Goal: Task Accomplishment & Management: Complete application form

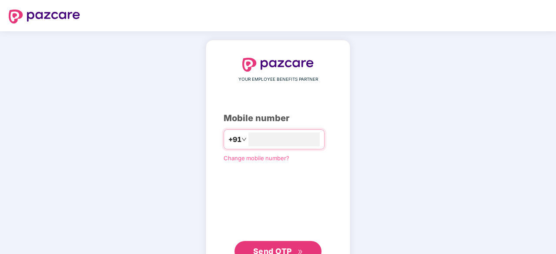
type input "**********"
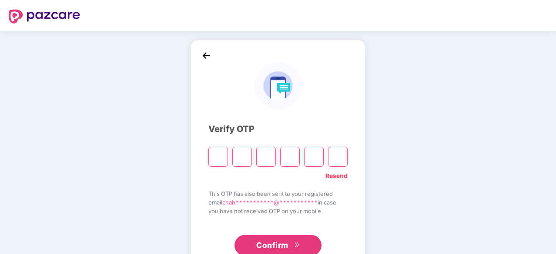
type input "*"
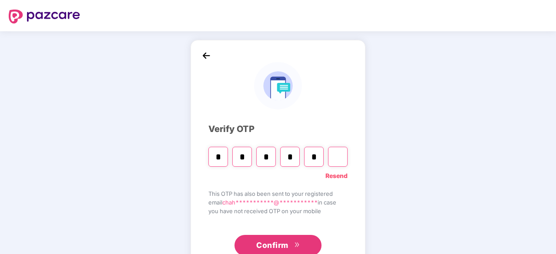
type input "*"
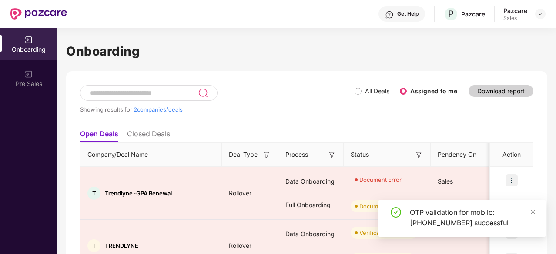
scroll to position [50, 0]
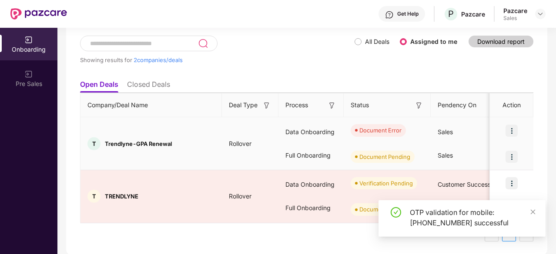
click at [512, 131] on img at bounding box center [511, 131] width 12 height 12
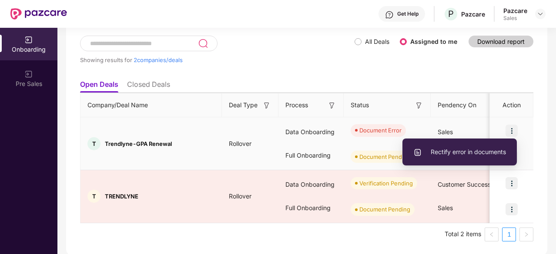
click at [465, 154] on span "Rectify error in documents" at bounding box center [459, 152] width 93 height 10
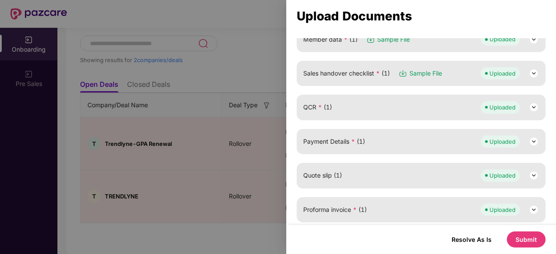
scroll to position [176, 0]
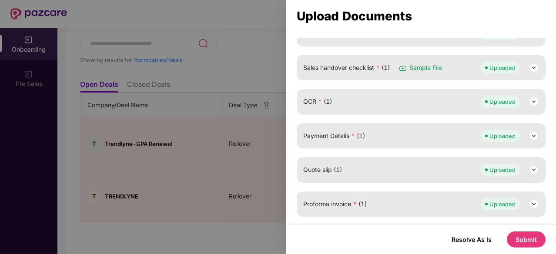
click at [209, 149] on div at bounding box center [278, 127] width 556 height 254
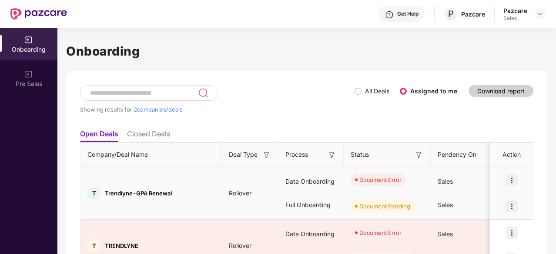
scroll to position [50, 0]
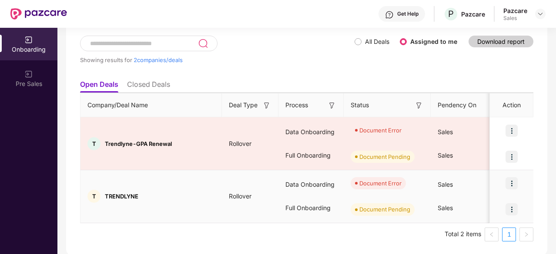
click at [515, 182] on img at bounding box center [511, 183] width 12 height 12
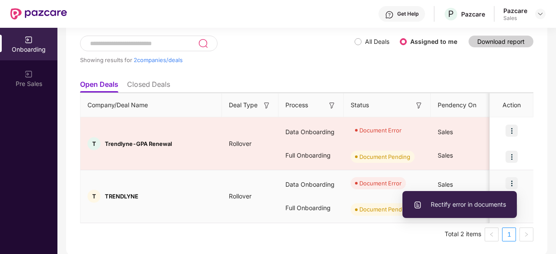
click at [459, 209] on span "Rectify error in documents" at bounding box center [459, 205] width 93 height 10
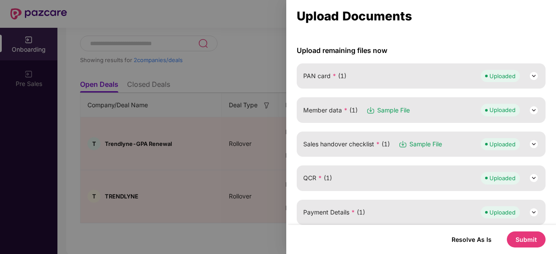
scroll to position [101, 0]
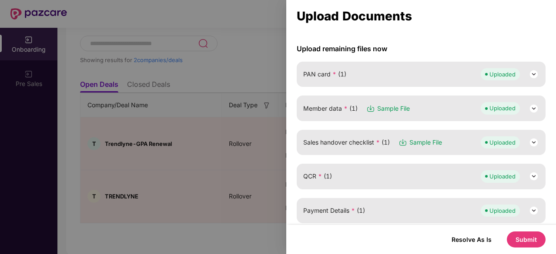
click at [533, 143] on img at bounding box center [533, 142] width 10 height 10
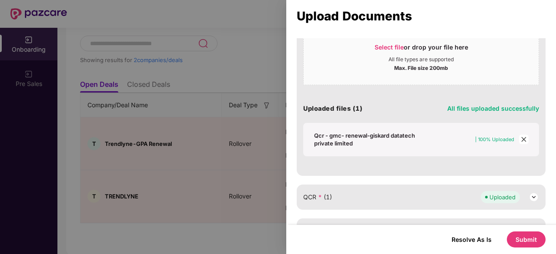
scroll to position [239, 0]
click at [522, 136] on icon "close" at bounding box center [523, 139] width 6 height 6
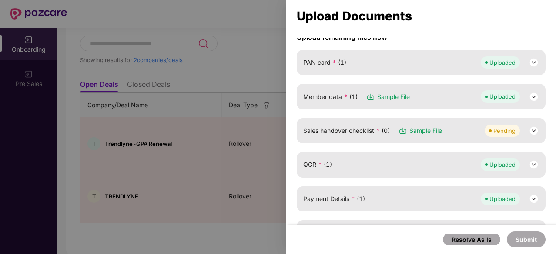
scroll to position [113, 0]
click at [529, 130] on img at bounding box center [533, 131] width 10 height 10
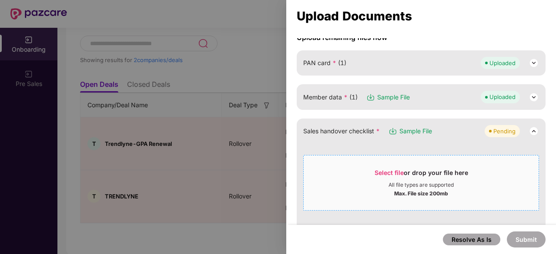
click at [394, 189] on div "Max. File size 200mb" at bounding box center [421, 193] width 54 height 9
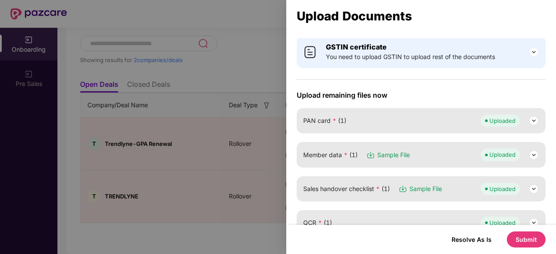
scroll to position [56, 0]
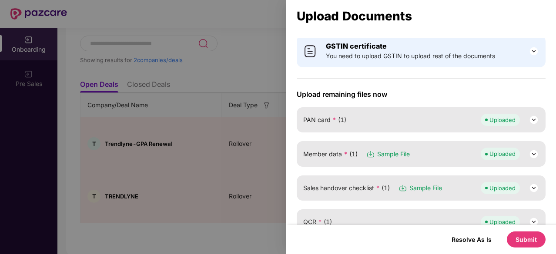
click at [532, 190] on img at bounding box center [533, 188] width 10 height 10
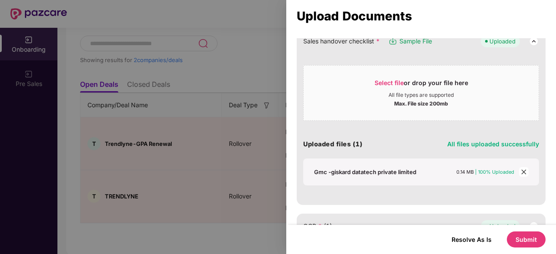
scroll to position [205, 0]
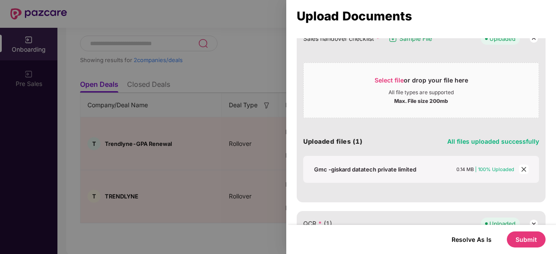
click at [381, 168] on div "Gmc -giskard datatech private limited" at bounding box center [365, 170] width 102 height 8
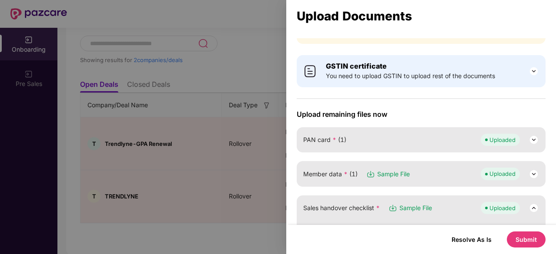
scroll to position [37, 0]
click at [529, 171] on img at bounding box center [533, 173] width 10 height 10
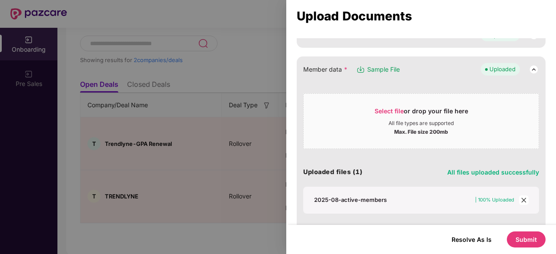
scroll to position [141, 0]
click at [403, 120] on div "All file types are supported" at bounding box center [420, 123] width 65 height 7
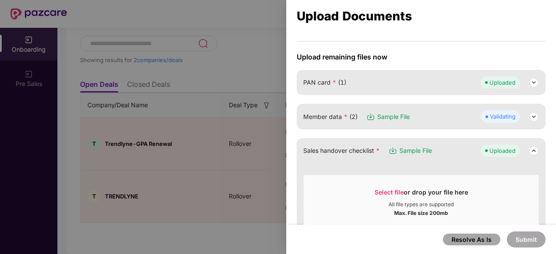
scroll to position [101, 0]
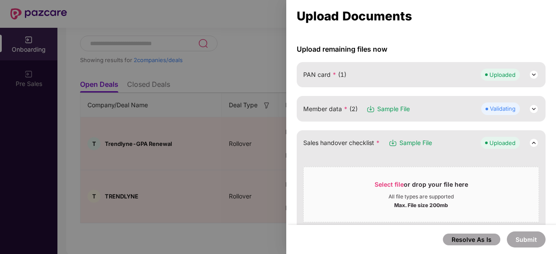
click at [530, 112] on img at bounding box center [533, 109] width 10 height 10
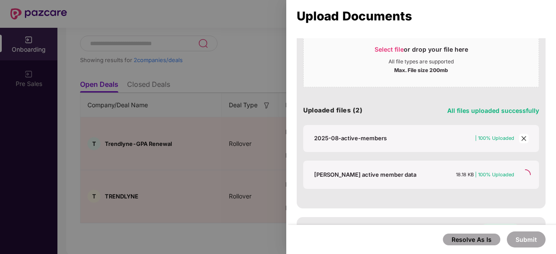
scroll to position [203, 0]
click at [521, 135] on icon "close" at bounding box center [523, 138] width 6 height 6
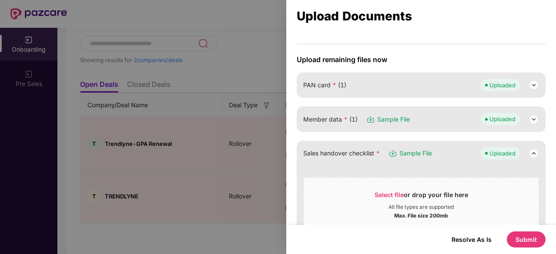
scroll to position [90, 0]
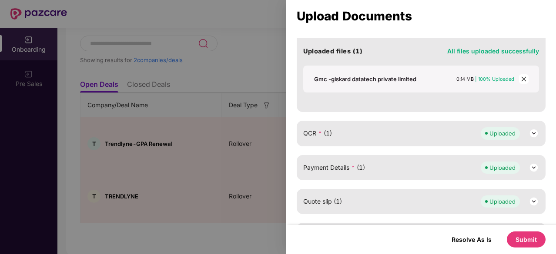
scroll to position [296, 0]
click at [536, 128] on img at bounding box center [533, 133] width 10 height 10
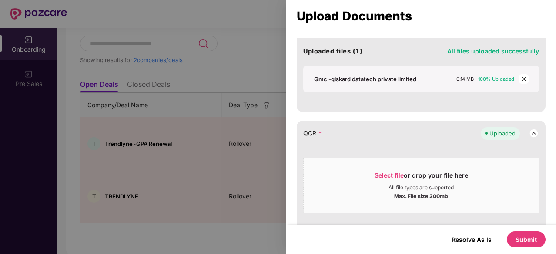
scroll to position [428, 0]
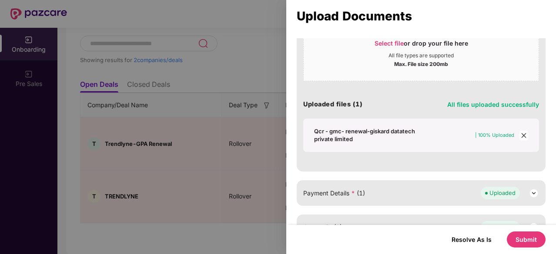
click at [531, 235] on button "Submit" at bounding box center [525, 240] width 39 height 16
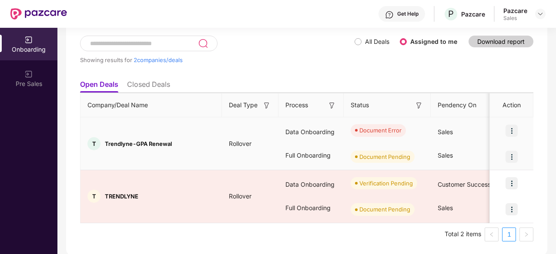
click at [512, 128] on img at bounding box center [511, 131] width 12 height 12
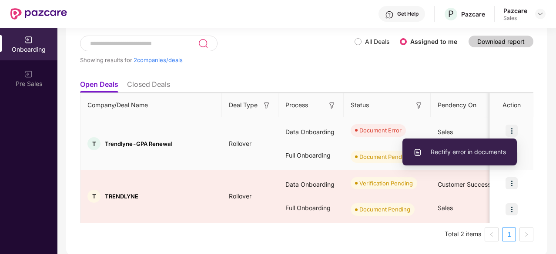
click at [460, 149] on span "Rectify error in documents" at bounding box center [459, 152] width 93 height 10
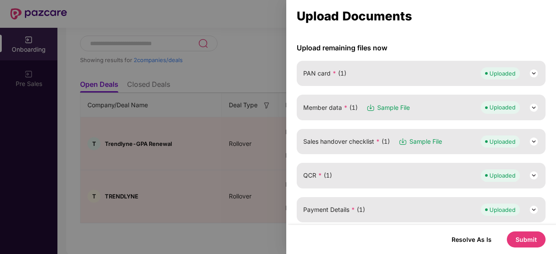
scroll to position [103, 0]
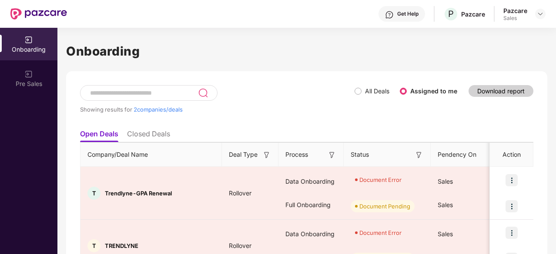
scroll to position [50, 0]
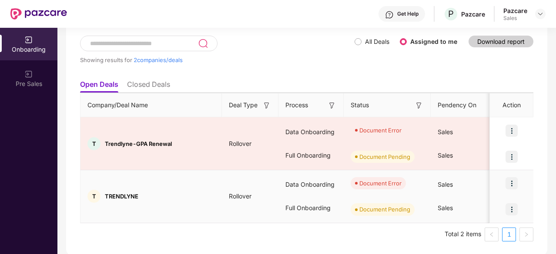
click at [513, 180] on img at bounding box center [511, 183] width 12 height 12
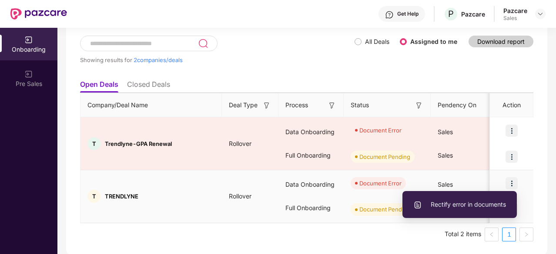
click at [463, 210] on li "Rectify error in documents" at bounding box center [459, 205] width 114 height 18
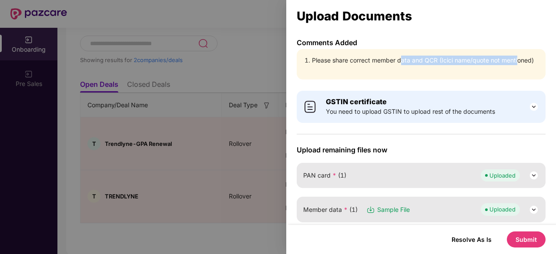
drag, startPoint x: 401, startPoint y: 57, endPoint x: 519, endPoint y: 65, distance: 118.5
click at [519, 65] on li "Please share correct member data and QCR (Icici name/quote not mentioned)" at bounding box center [425, 61] width 227 height 10
click at [523, 78] on div "Please share correct member data and QCR (Icici name/quote not mentioned)" at bounding box center [420, 64] width 249 height 30
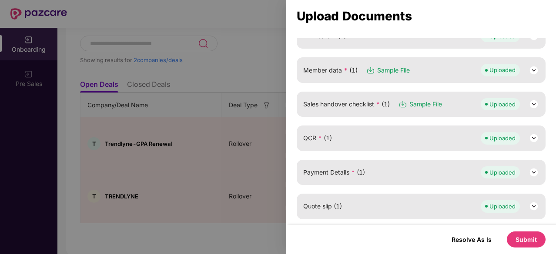
scroll to position [140, 0]
click at [534, 69] on img at bounding box center [533, 70] width 10 height 10
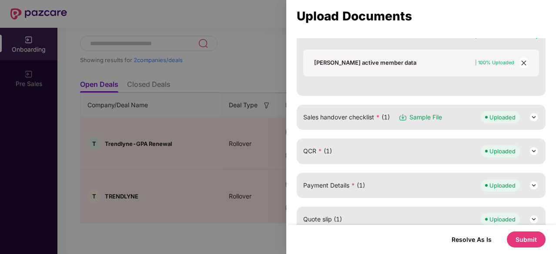
scroll to position [278, 0]
click at [529, 154] on img at bounding box center [533, 151] width 10 height 10
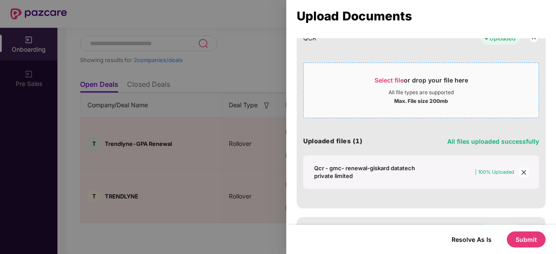
scroll to position [393, 0]
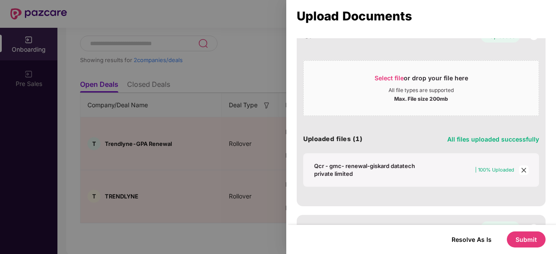
click at [340, 167] on div "Qcr - gmc- renewal-giskard datatech private limited" at bounding box center [369, 170] width 110 height 16
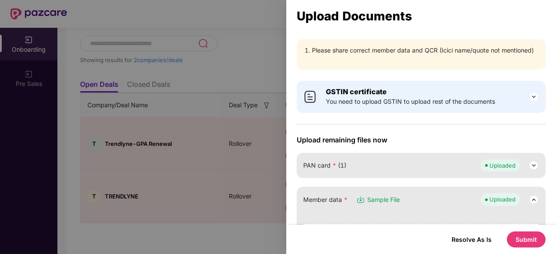
scroll to position [0, 0]
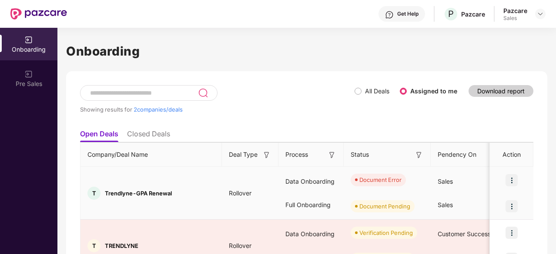
scroll to position [50, 0]
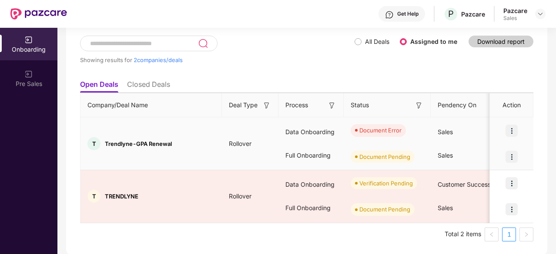
click at [509, 133] on img at bounding box center [511, 131] width 12 height 12
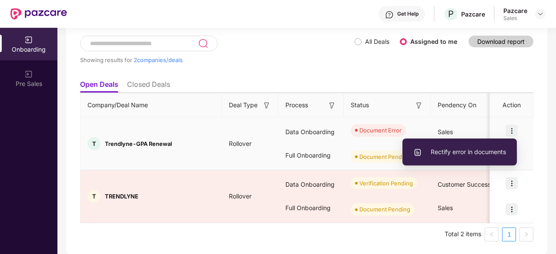
click at [435, 155] on span "Rectify error in documents" at bounding box center [459, 152] width 93 height 10
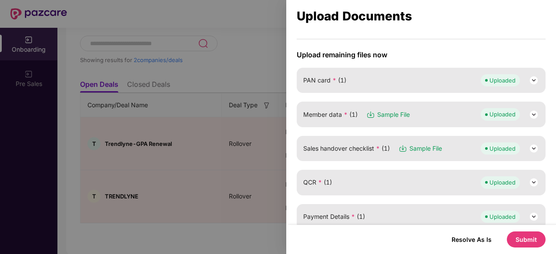
scroll to position [96, 0]
click at [530, 112] on img at bounding box center [533, 114] width 10 height 10
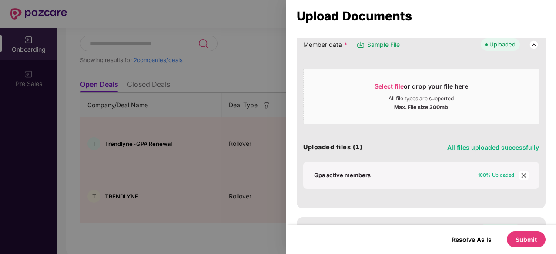
scroll to position [147, 0]
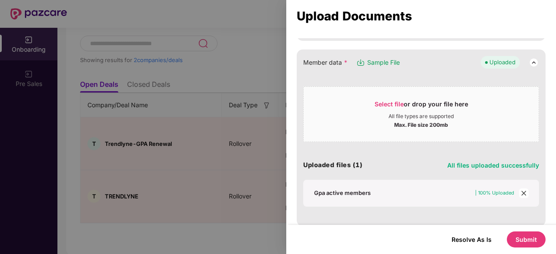
click at [523, 193] on icon "close" at bounding box center [523, 193] width 5 height 5
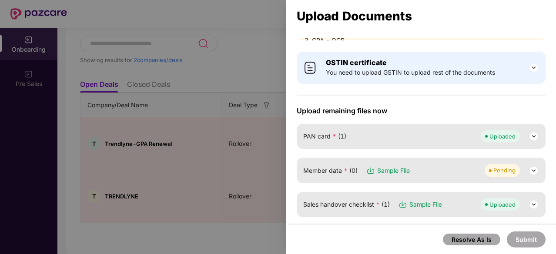
scroll to position [39, 0]
click at [528, 168] on img at bounding box center [533, 171] width 10 height 10
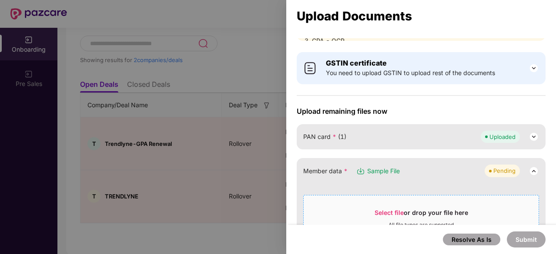
click at [401, 210] on span "Select file" at bounding box center [388, 212] width 29 height 7
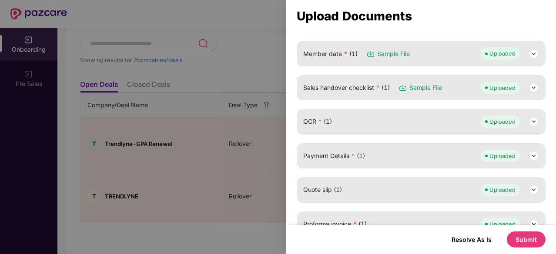
scroll to position [183, 0]
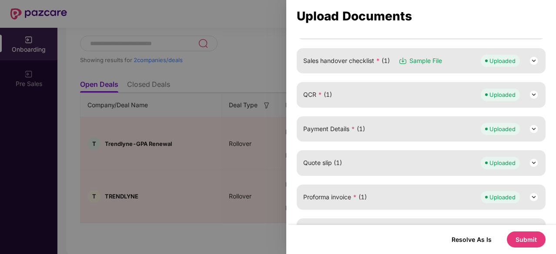
click at [536, 91] on img at bounding box center [533, 95] width 10 height 10
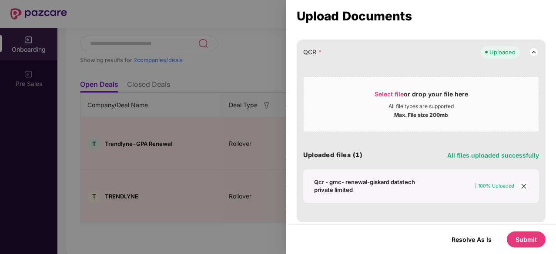
scroll to position [226, 0]
click at [523, 183] on icon "close" at bounding box center [523, 185] width 5 height 5
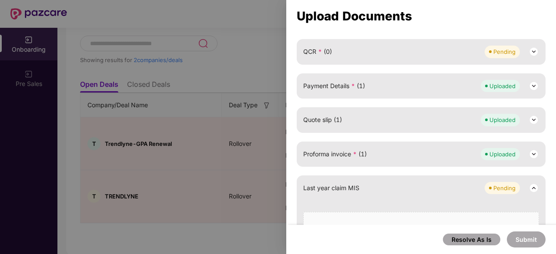
click at [529, 50] on img at bounding box center [533, 52] width 10 height 10
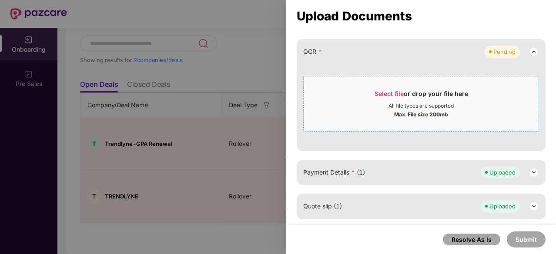
click at [371, 107] on div "All file types are supported" at bounding box center [420, 106] width 235 height 7
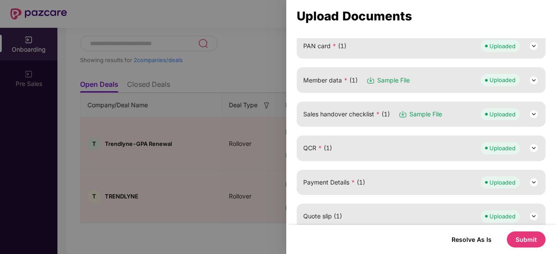
scroll to position [153, 0]
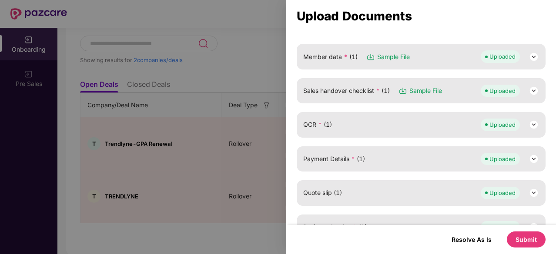
click at [536, 125] on img at bounding box center [533, 125] width 10 height 10
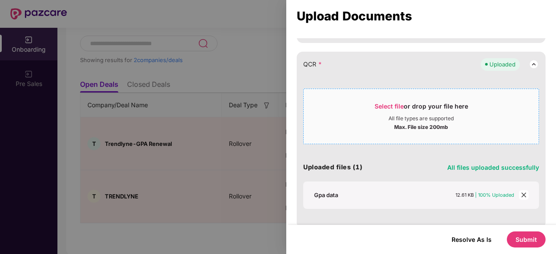
scroll to position [216, 0]
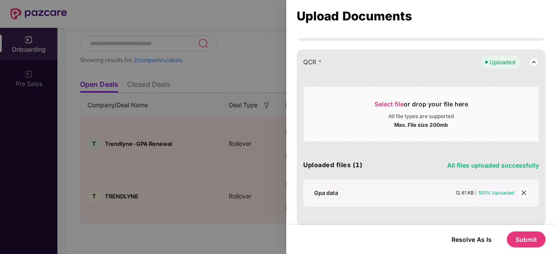
click at [523, 194] on icon "close" at bounding box center [523, 193] width 6 height 6
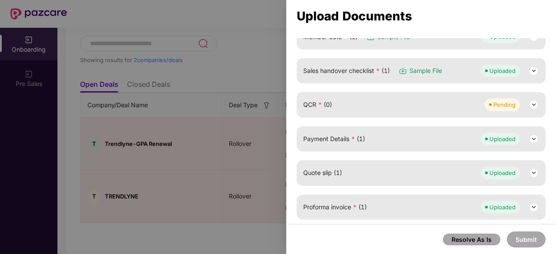
scroll to position [171, 0]
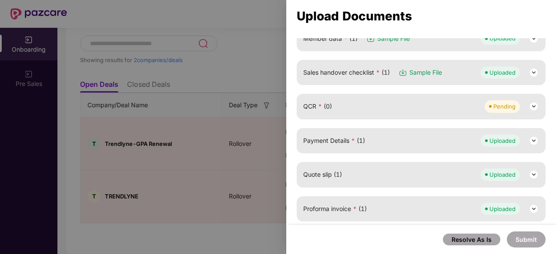
click at [528, 104] on img at bounding box center [533, 106] width 10 height 10
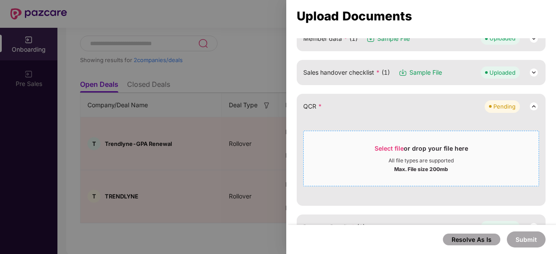
click at [371, 140] on span "Select file or drop your file here All file types are supported Max. File size …" at bounding box center [420, 159] width 235 height 42
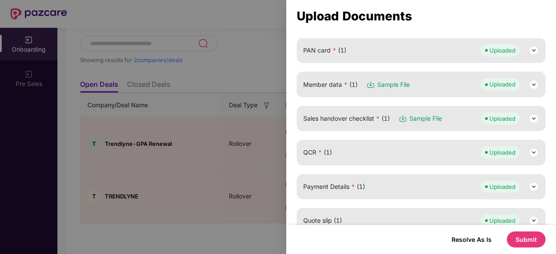
scroll to position [124, 0]
click at [529, 117] on img at bounding box center [533, 119] width 10 height 10
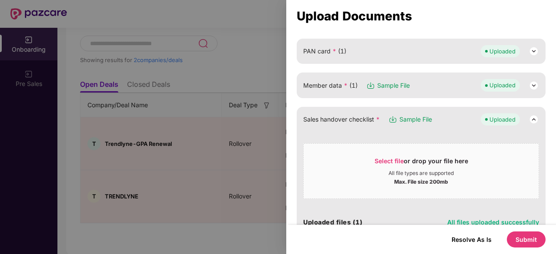
scroll to position [196, 0]
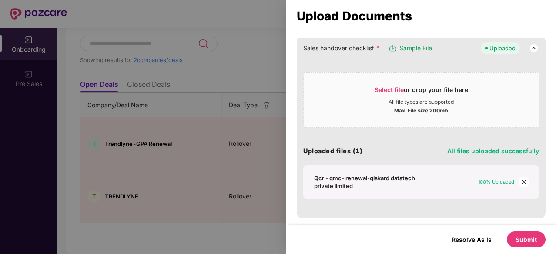
click at [522, 184] on span "close" at bounding box center [524, 182] width 10 height 10
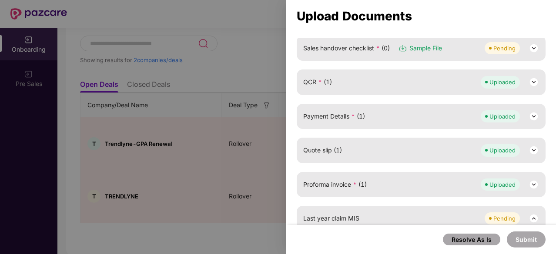
scroll to position [170, 0]
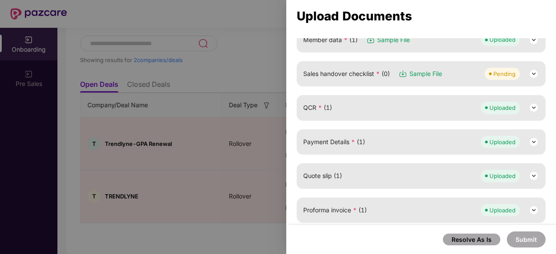
click at [533, 73] on img at bounding box center [533, 74] width 10 height 10
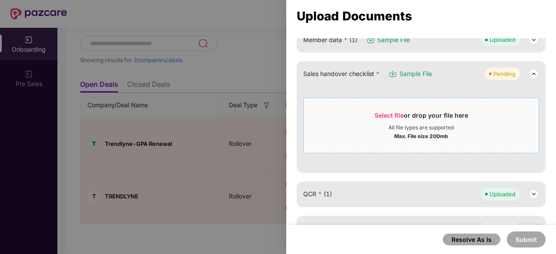
click at [382, 135] on div "Max. File size 200mb" at bounding box center [420, 135] width 235 height 9
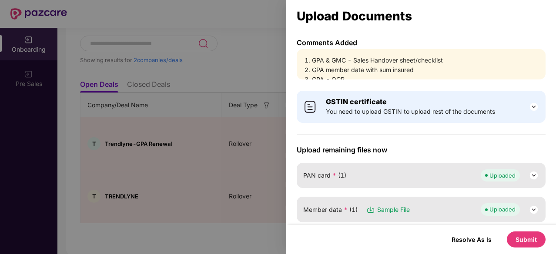
scroll to position [11, 0]
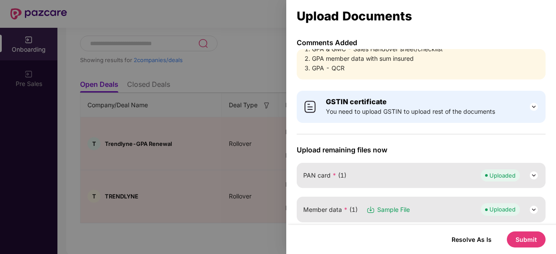
click at [531, 212] on img at bounding box center [533, 210] width 10 height 10
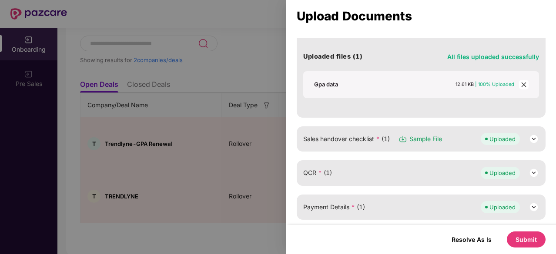
scroll to position [255, 0]
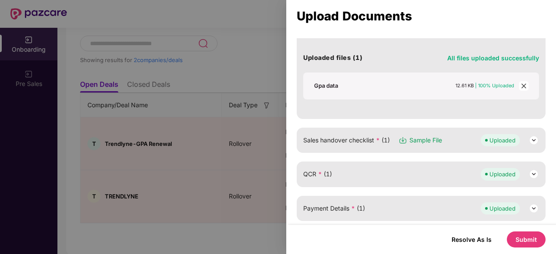
click at [331, 90] on div at bounding box center [414, 90] width 200 height 0
click at [329, 87] on div "Gpa data" at bounding box center [326, 86] width 24 height 8
click at [524, 244] on button "Submit" at bounding box center [525, 240] width 39 height 16
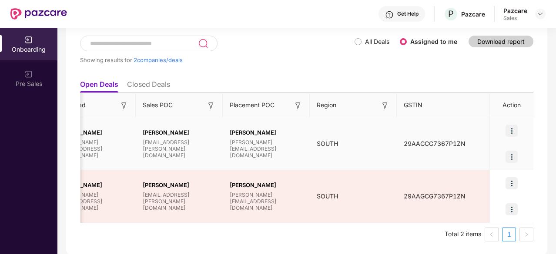
scroll to position [0, 819]
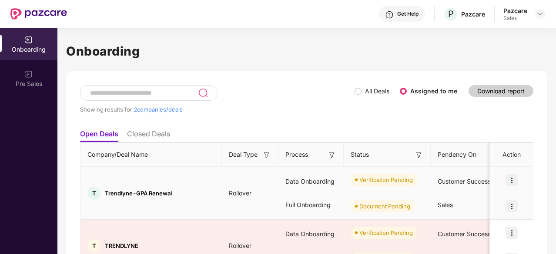
scroll to position [50, 0]
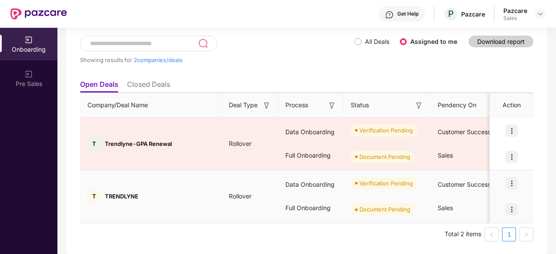
click at [514, 185] on img at bounding box center [511, 183] width 12 height 12
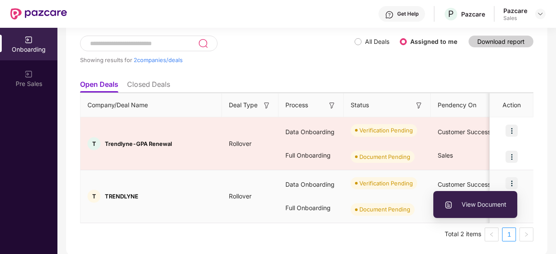
click at [446, 207] on img at bounding box center [448, 205] width 9 height 9
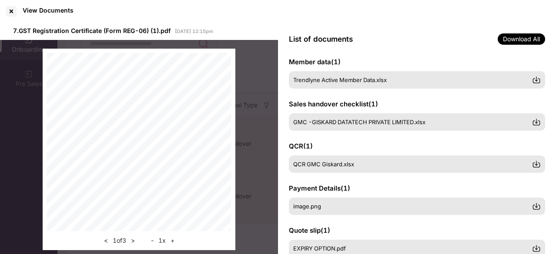
scroll to position [99, 0]
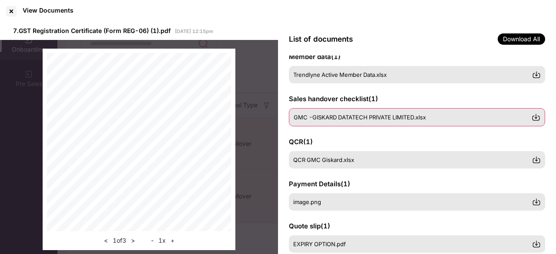
click at [537, 118] on img at bounding box center [535, 117] width 9 height 9
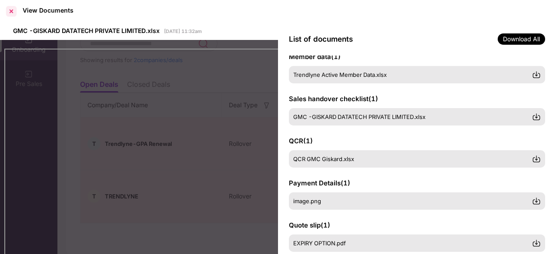
click at [10, 10] on div at bounding box center [11, 11] width 14 height 14
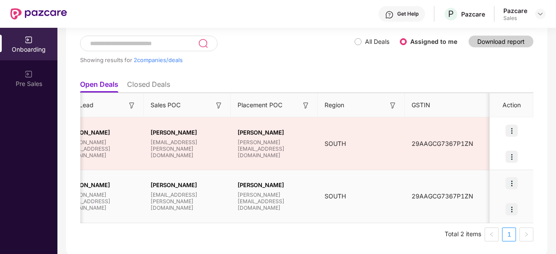
scroll to position [0, 819]
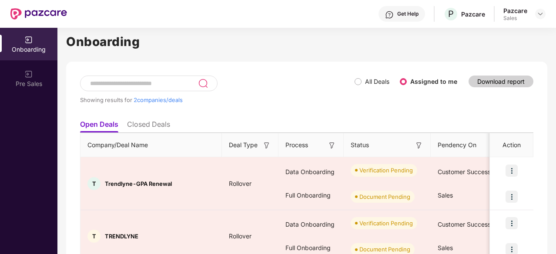
scroll to position [50, 0]
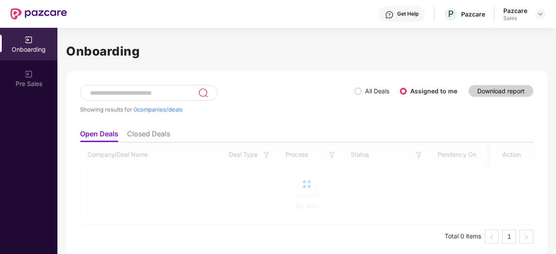
scroll to position [3, 0]
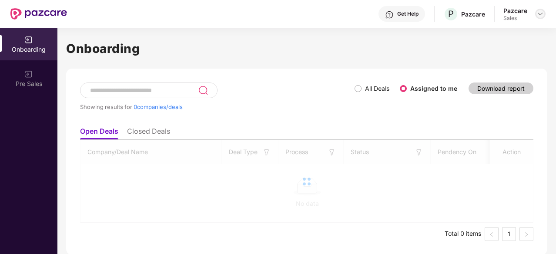
click at [536, 13] on div at bounding box center [540, 14] width 10 height 10
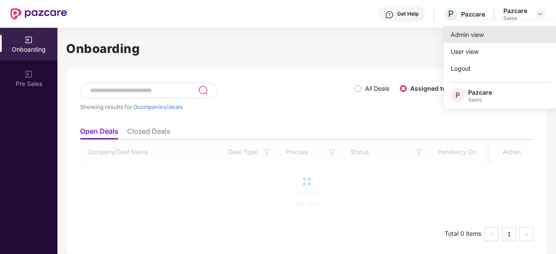
click at [485, 40] on div "Admin view" at bounding box center [499, 34] width 113 height 17
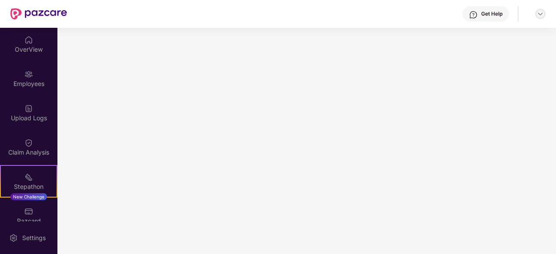
click at [538, 16] on img at bounding box center [539, 13] width 7 height 7
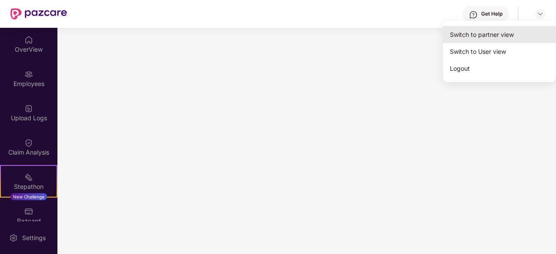
click at [517, 40] on div "Switch to partner view" at bounding box center [499, 34] width 113 height 17
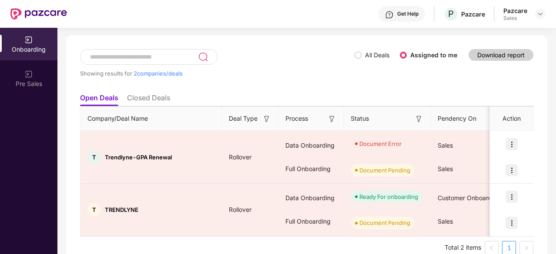
scroll to position [50, 0]
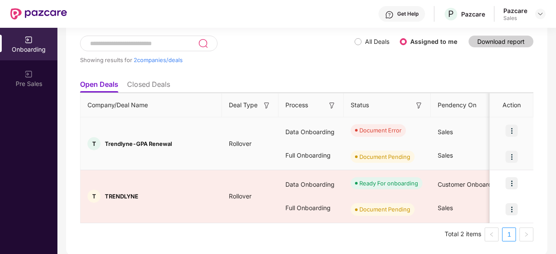
click at [511, 132] on img at bounding box center [511, 131] width 12 height 12
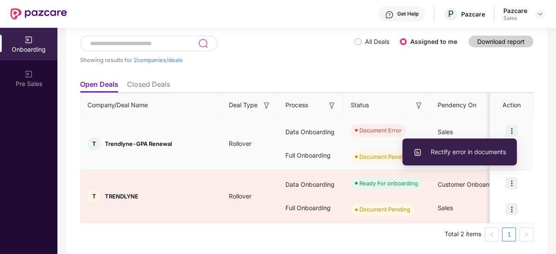
click at [464, 146] on li "Rectify error in documents" at bounding box center [459, 152] width 114 height 18
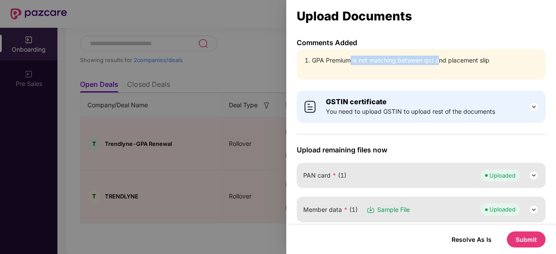
drag, startPoint x: 349, startPoint y: 60, endPoint x: 439, endPoint y: 65, distance: 91.0
click at [439, 65] on div "GPA Premium is not matching between qcr and placement slip" at bounding box center [420, 64] width 249 height 30
click at [468, 82] on div "Comments Added GPA Premium is not matching between qcr and placement slip GSTIN…" at bounding box center [421, 131] width 270 height 187
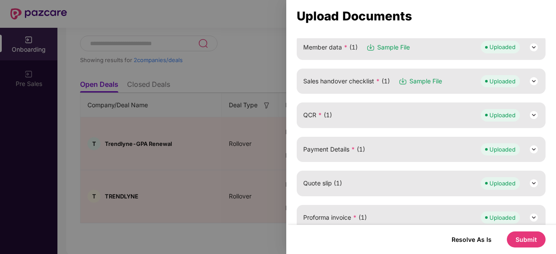
scroll to position [137, 0]
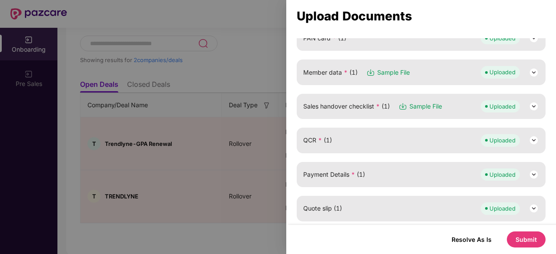
click at [534, 110] on img at bounding box center [533, 106] width 10 height 10
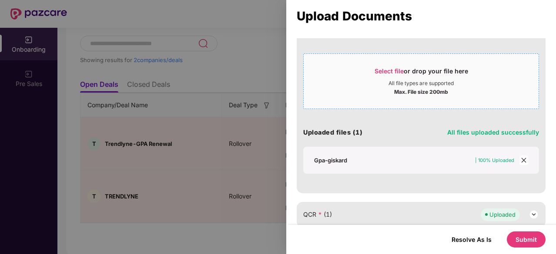
scroll to position [206, 0]
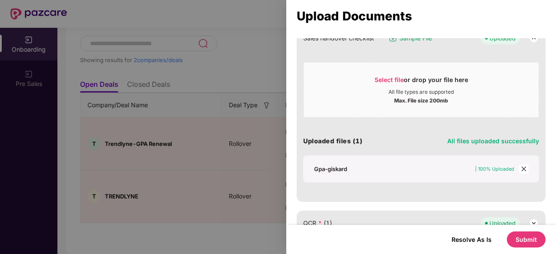
click at [323, 169] on div "Gpa-giskard" at bounding box center [330, 169] width 33 height 8
click at [222, 60] on div at bounding box center [278, 127] width 556 height 254
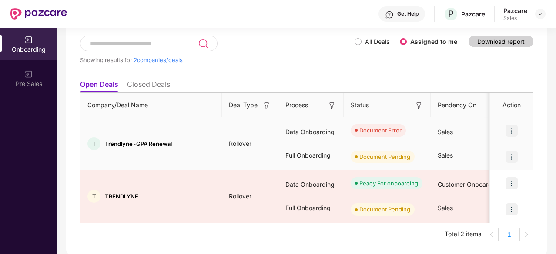
click at [512, 131] on img at bounding box center [511, 131] width 12 height 12
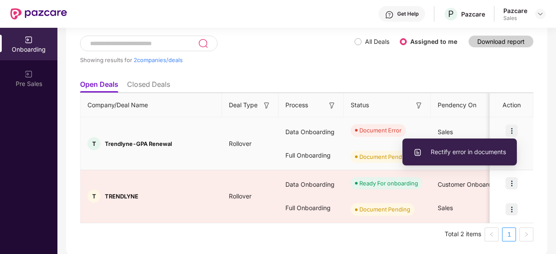
click at [446, 157] on span "Rectify error in documents" at bounding box center [459, 152] width 93 height 10
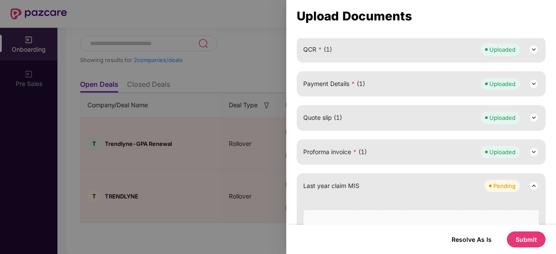
scroll to position [229, 0]
click at [533, 48] on img at bounding box center [533, 48] width 10 height 10
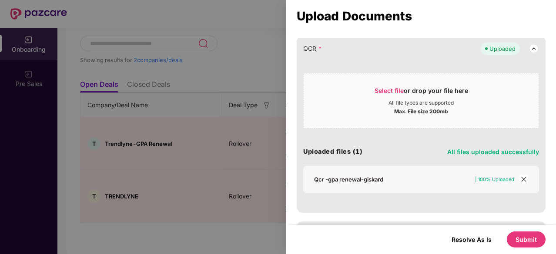
click at [353, 176] on div "Qcr -gpa renewal-giskard" at bounding box center [348, 180] width 69 height 8
click at [216, 38] on div at bounding box center [278, 127] width 556 height 254
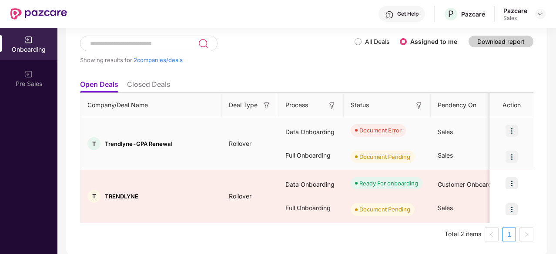
click at [511, 131] on img at bounding box center [511, 131] width 12 height 12
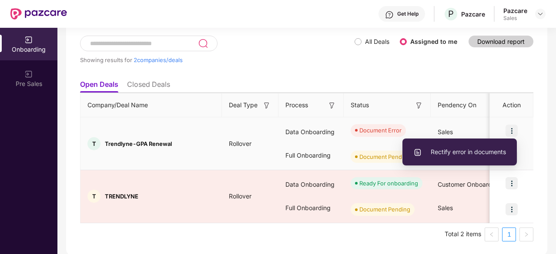
click at [438, 154] on span "Rectify error in documents" at bounding box center [459, 152] width 93 height 10
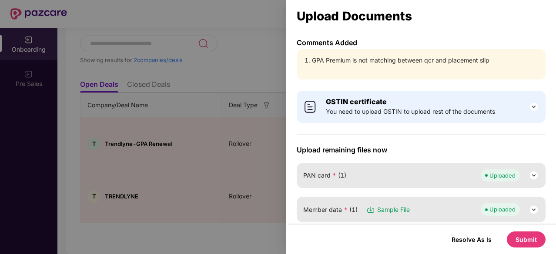
scroll to position [130, 0]
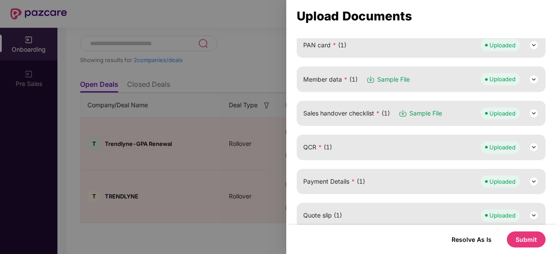
click at [528, 111] on img at bounding box center [533, 113] width 10 height 10
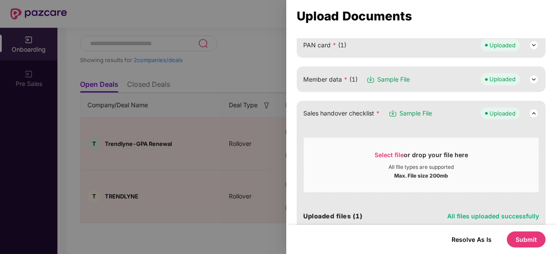
scroll to position [203, 0]
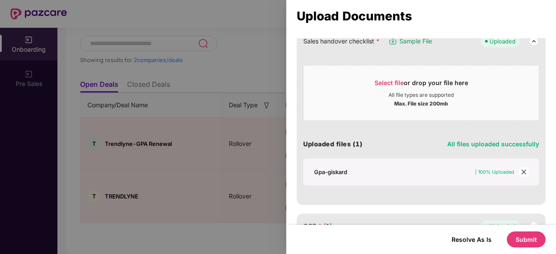
click at [326, 172] on div "Gpa-giskard" at bounding box center [330, 172] width 33 height 8
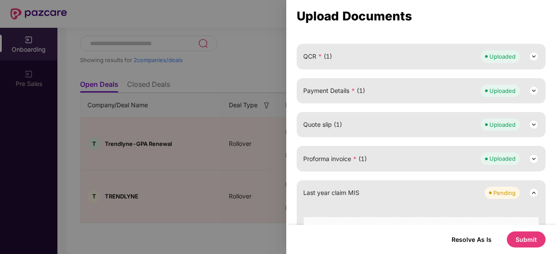
scroll to position [376, 0]
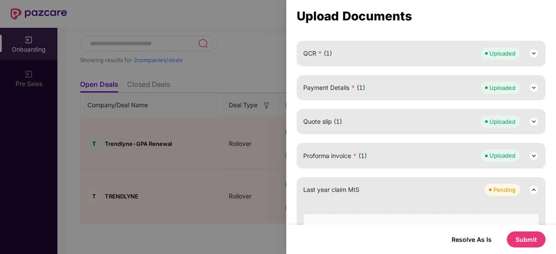
click at [535, 50] on img at bounding box center [533, 53] width 10 height 10
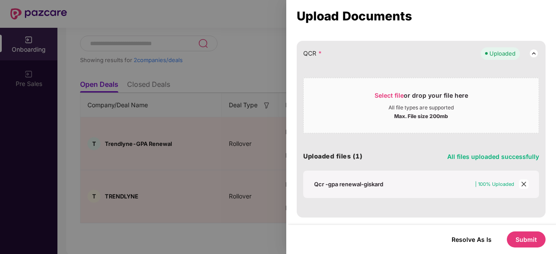
click at [367, 183] on div "Qcr -gpa renewal-giskard" at bounding box center [348, 184] width 69 height 8
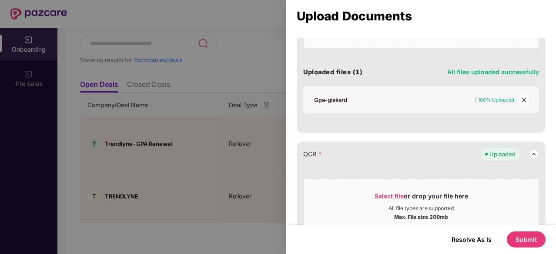
scroll to position [272, 0]
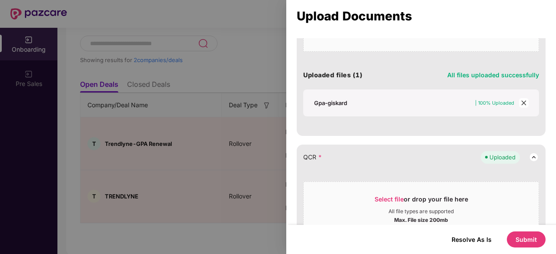
click at [520, 103] on icon "close" at bounding box center [523, 103] width 6 height 6
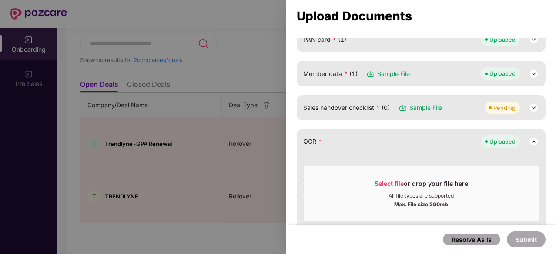
scroll to position [111, 0]
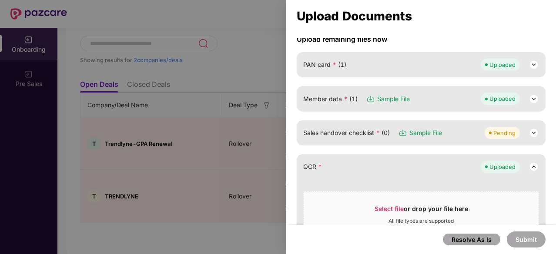
click at [532, 129] on img at bounding box center [533, 133] width 10 height 10
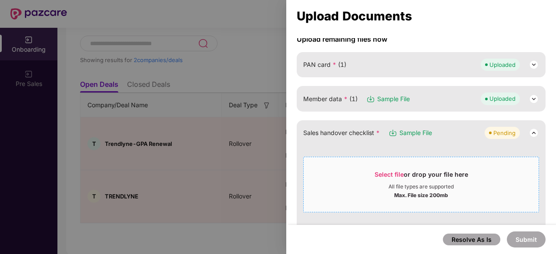
click at [394, 176] on div "Select file or drop your file here" at bounding box center [420, 176] width 93 height 13
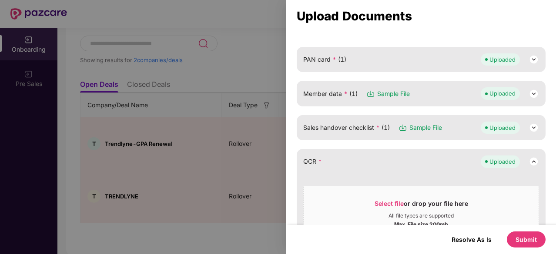
scroll to position [138, 0]
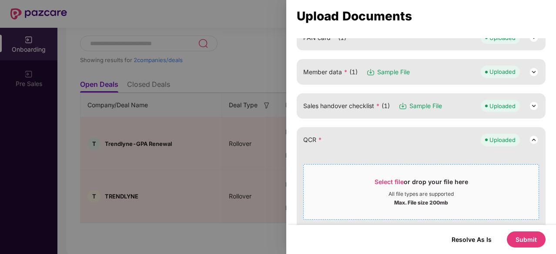
click at [376, 200] on div "Max. File size 200mb" at bounding box center [420, 202] width 235 height 9
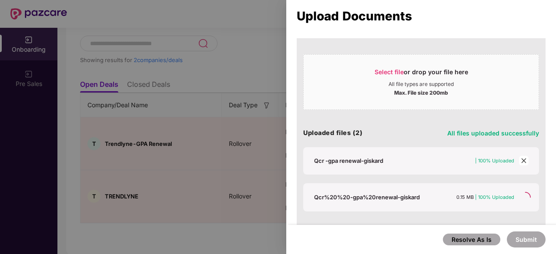
scroll to position [251, 0]
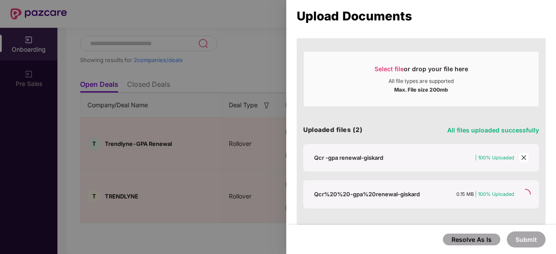
click at [523, 158] on icon "close" at bounding box center [523, 158] width 5 height 5
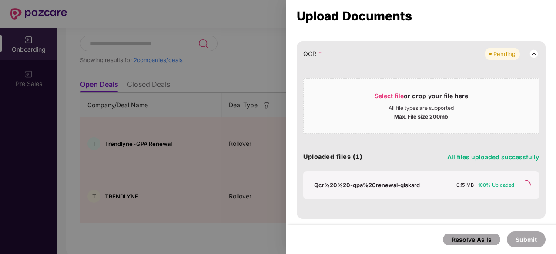
scroll to position [223, 0]
click at [533, 52] on img at bounding box center [533, 54] width 10 height 10
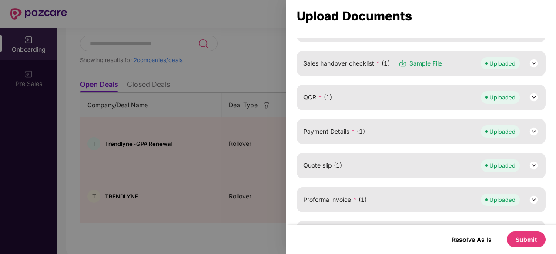
scroll to position [185, 0]
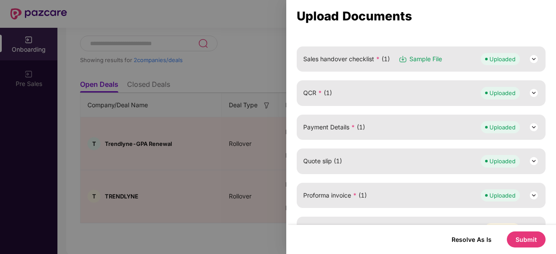
click at [523, 241] on button "Submit" at bounding box center [525, 240] width 39 height 16
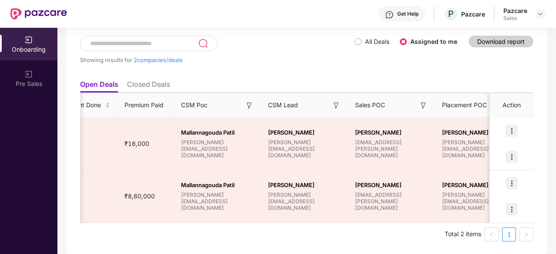
scroll to position [0, 646]
